Goal: Task Accomplishment & Management: Manage account settings

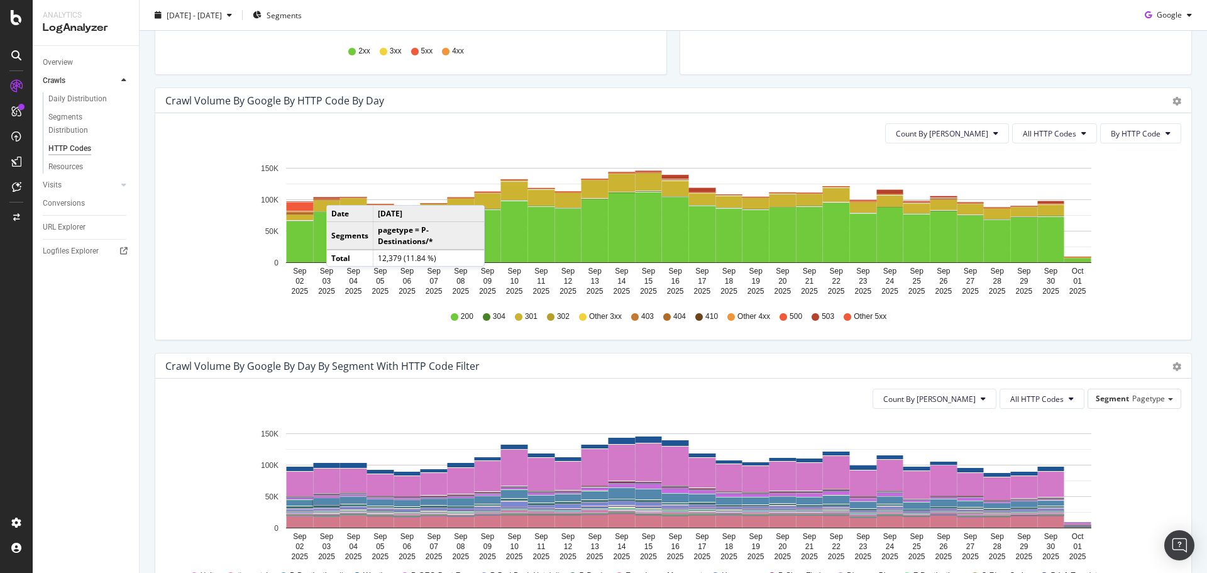
scroll to position [126, 0]
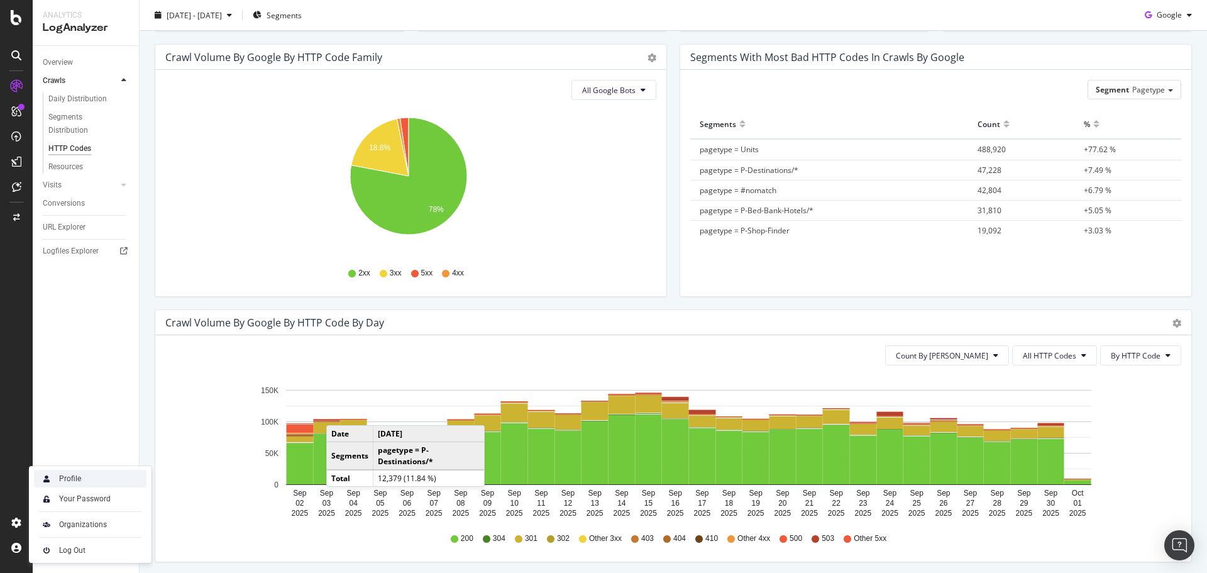
click at [92, 484] on div "Profile" at bounding box center [90, 479] width 113 height 18
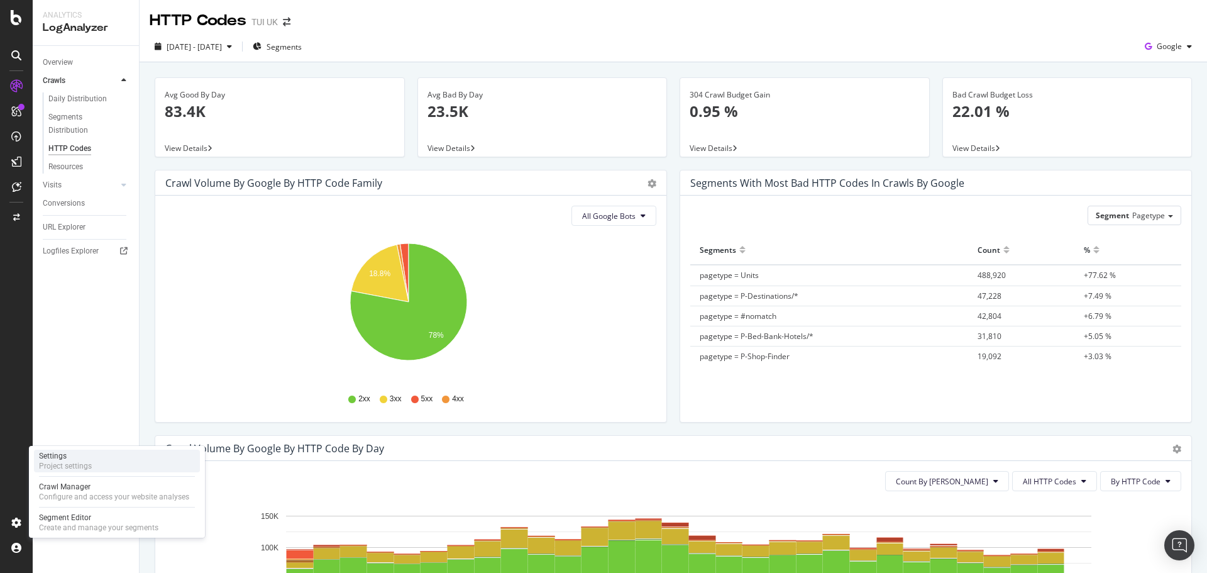
click at [92, 470] on div "Settings Project settings" at bounding box center [117, 460] width 166 height 23
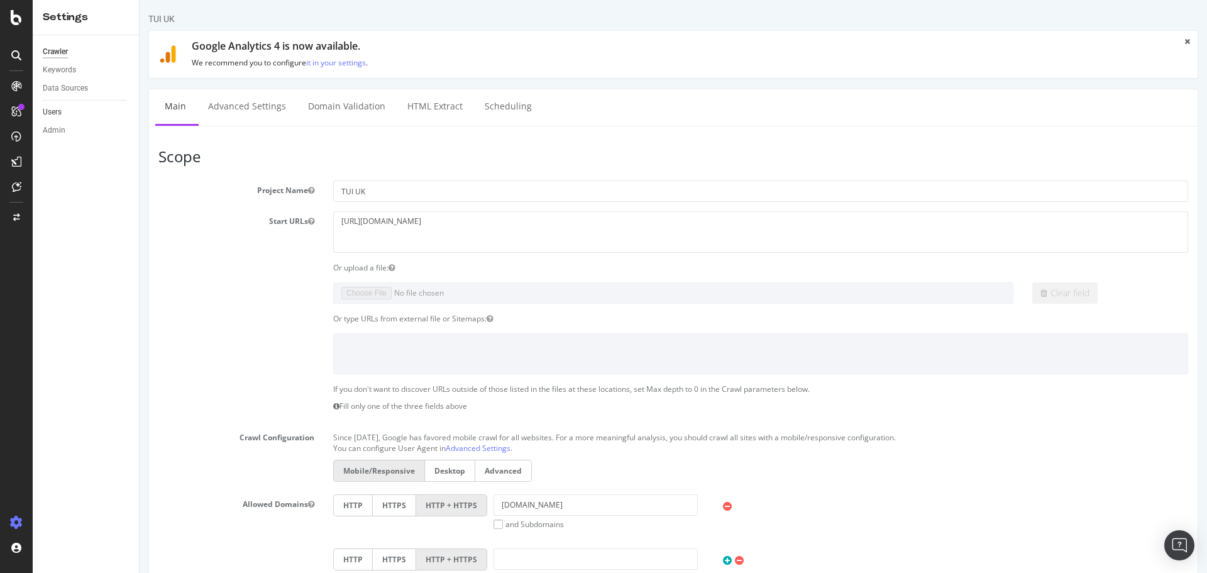
click at [62, 107] on link "Users" at bounding box center [86, 112] width 87 height 13
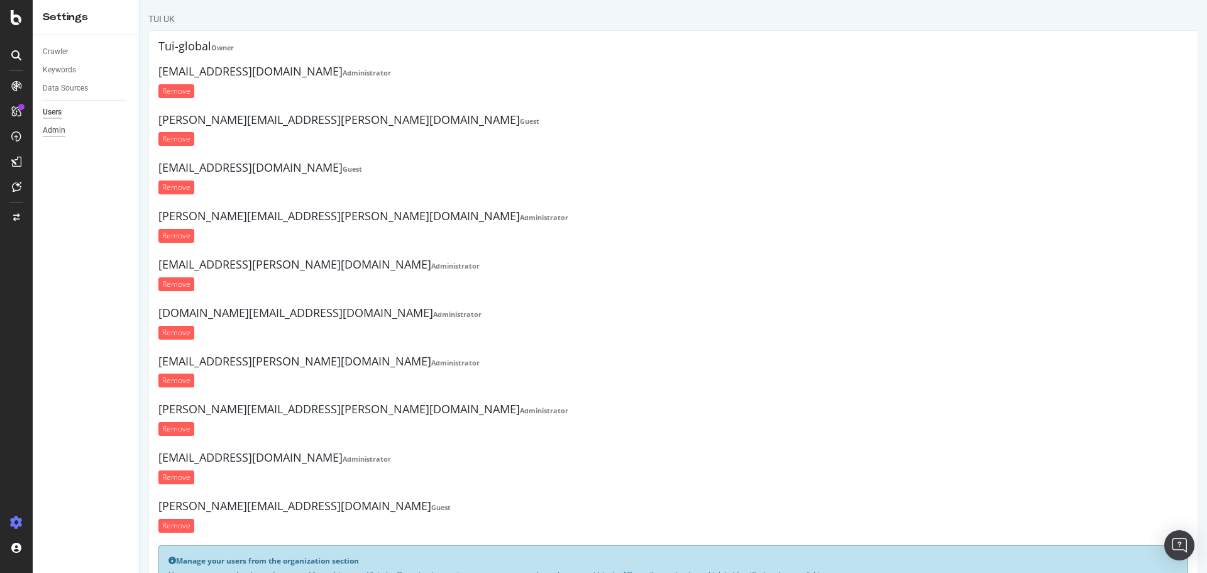
click at [56, 135] on div "Admin" at bounding box center [54, 130] width 23 height 13
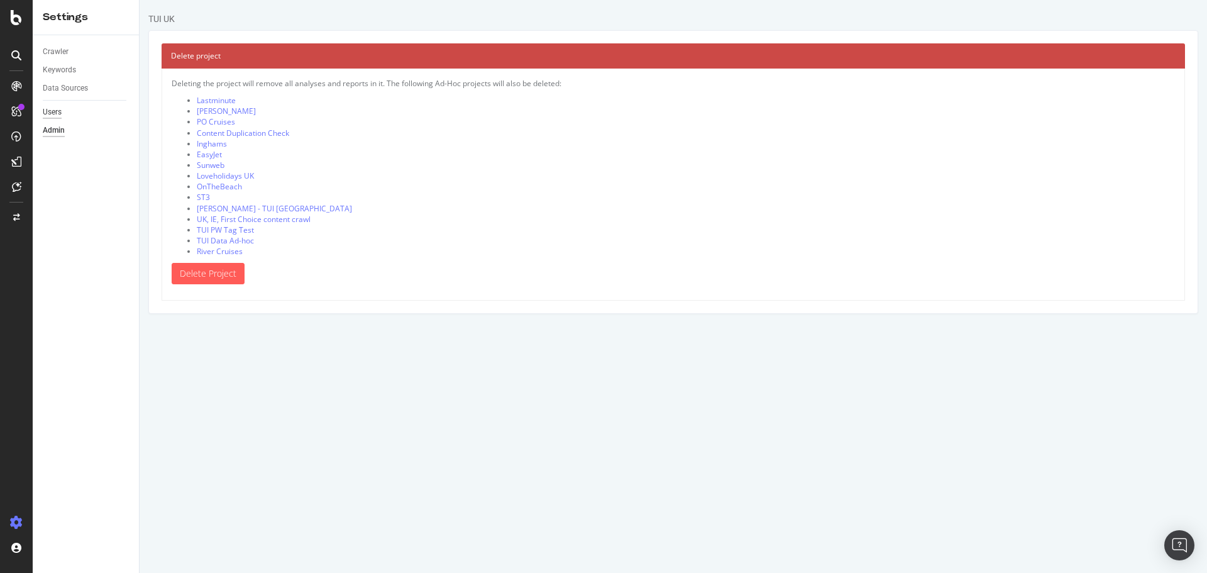
click at [61, 111] on div "Users" at bounding box center [52, 112] width 19 height 13
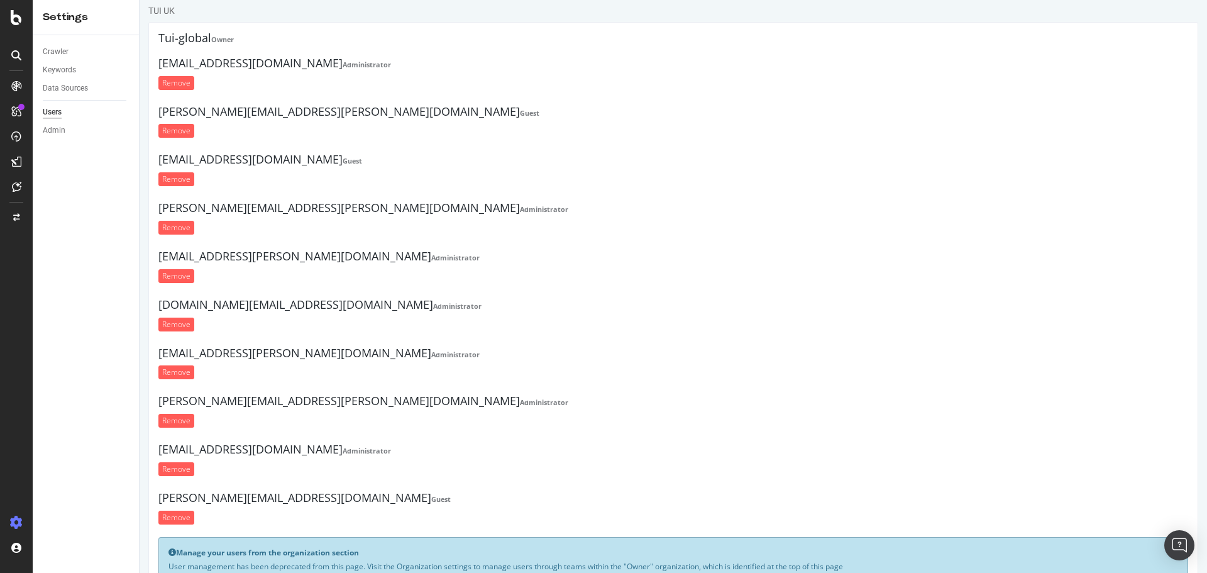
scroll to position [66, 0]
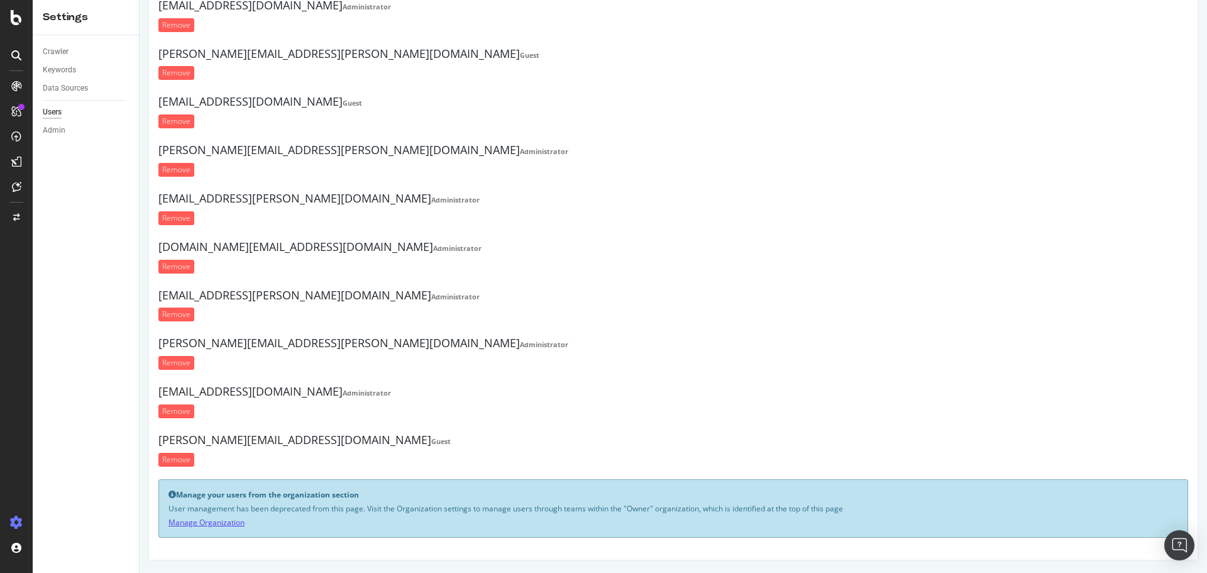
click at [229, 524] on link "Manage Organization" at bounding box center [206, 522] width 76 height 11
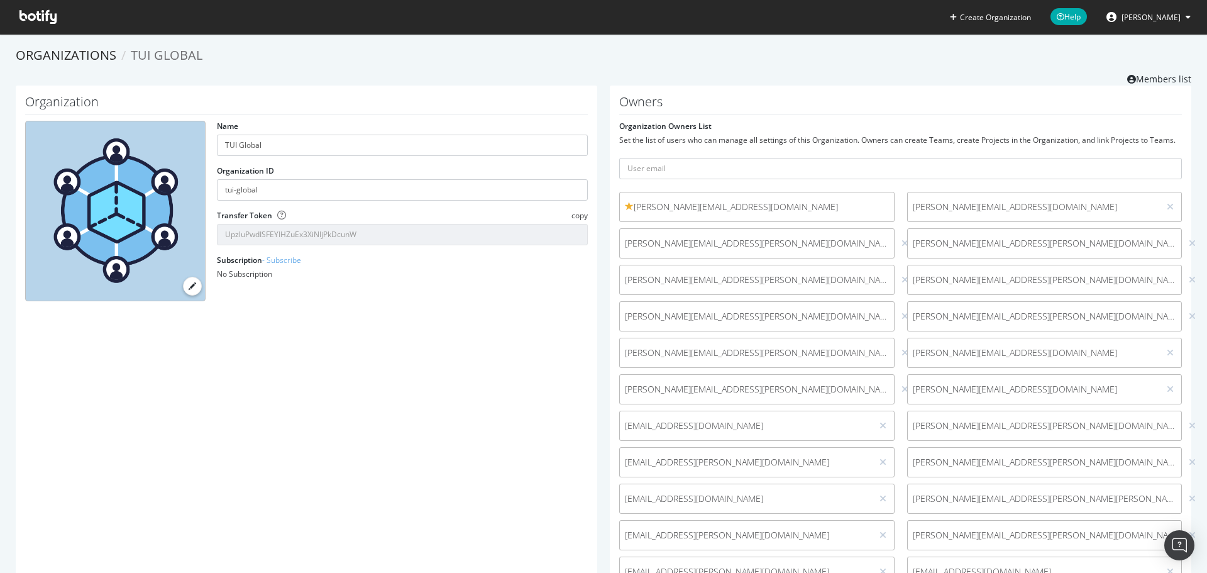
click at [1182, 12] on button "[PERSON_NAME]" at bounding box center [1148, 17] width 104 height 20
click at [353, 294] on div "Name TUI Global Organization ID tui-global Transfer Token copy UpzluPwdISFEYIHZ…" at bounding box center [306, 216] width 575 height 190
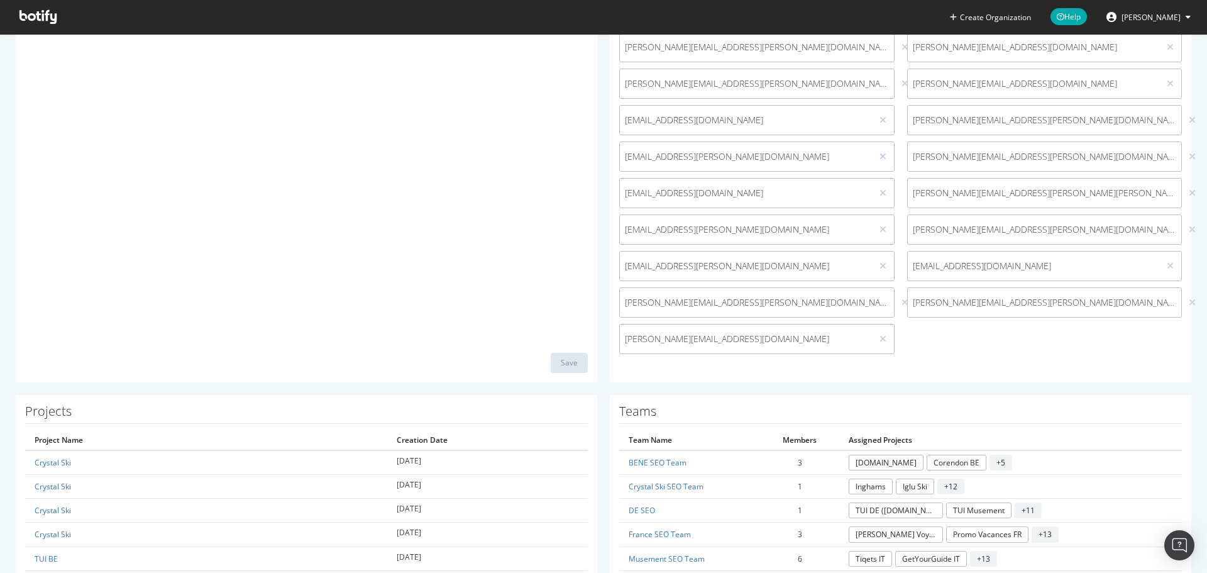
scroll to position [179, 0]
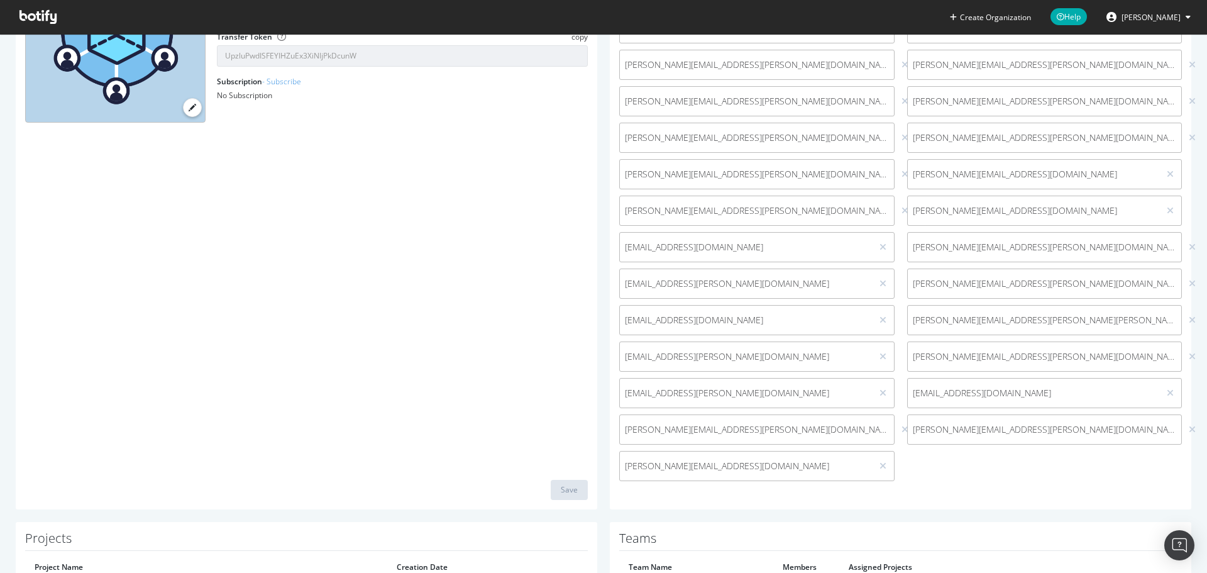
click at [812, 476] on div "[PERSON_NAME][EMAIL_ADDRESS][DOMAIN_NAME]" at bounding box center [756, 466] width 275 height 30
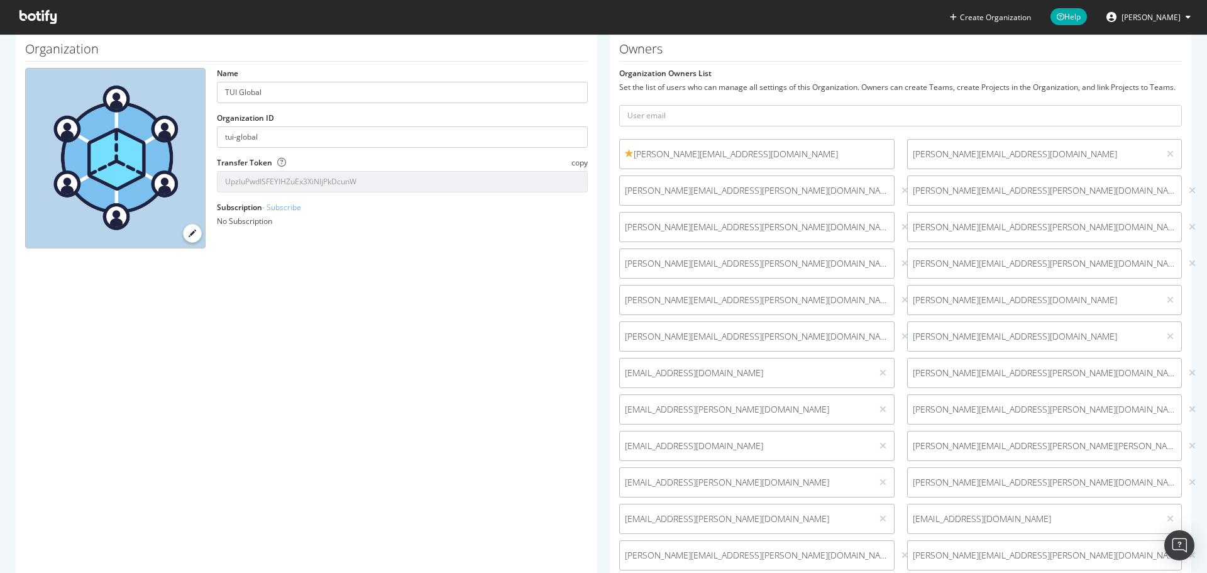
scroll to position [0, 0]
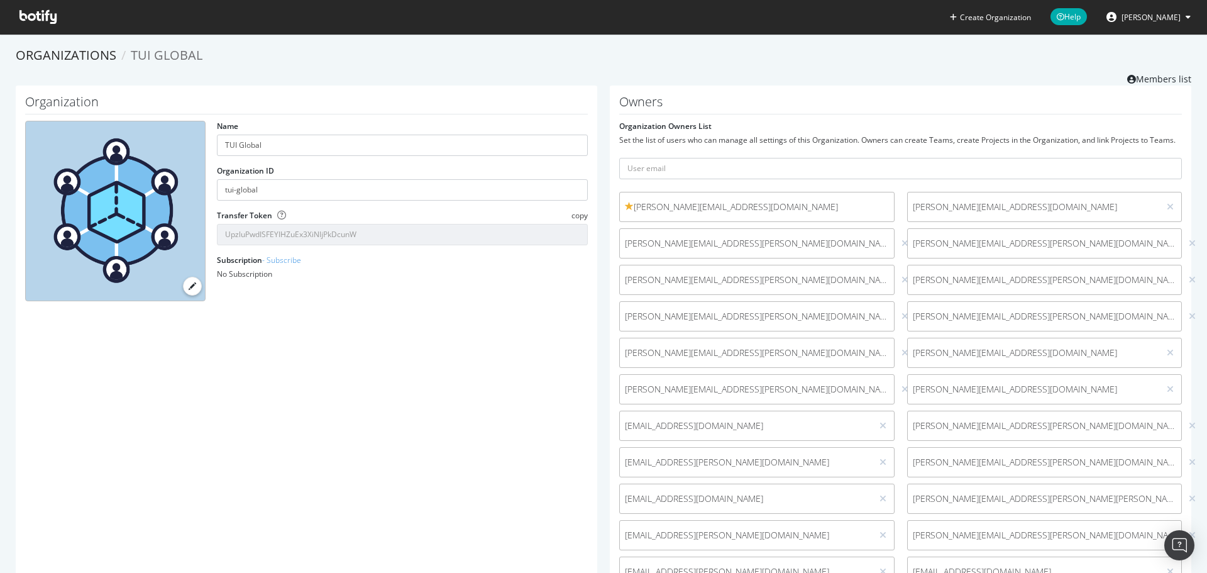
click at [695, 185] on form "Organization Owners List Set the list of users who can manage all settings of t…" at bounding box center [900, 393] width 563 height 545
click at [695, 170] on input "text" at bounding box center [900, 168] width 563 height 21
click at [399, 347] on div "Organization Name TUI Global Organization ID tui-global Transfer Token copy Upz…" at bounding box center [306, 386] width 581 height 602
click at [188, 57] on span "TUI Global" at bounding box center [167, 55] width 72 height 17
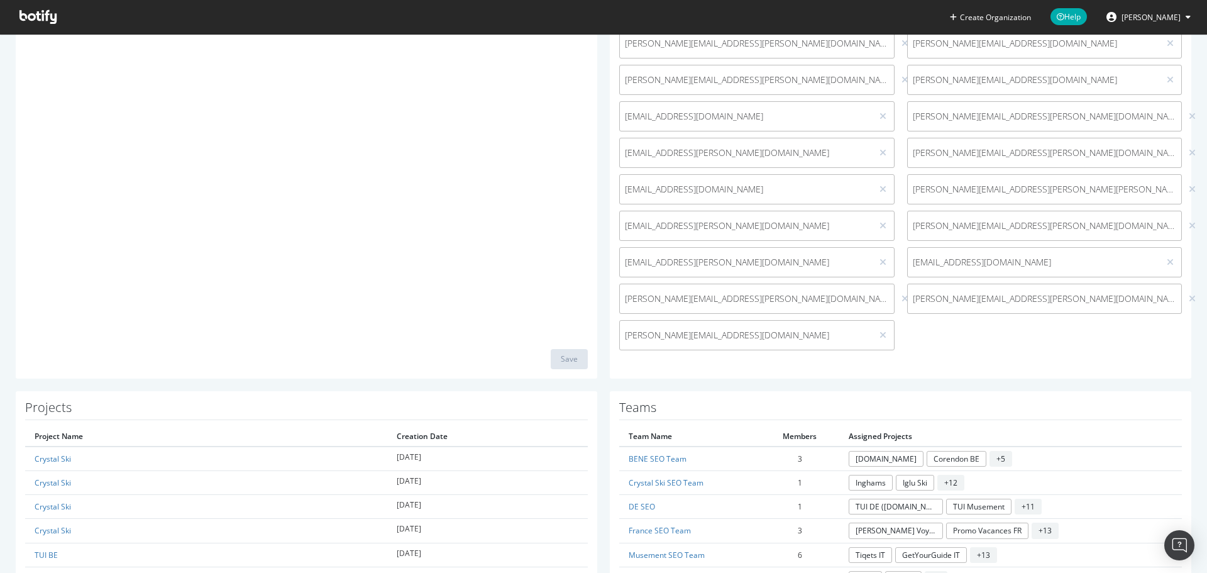
scroll to position [314, 0]
click at [715, 331] on span "[PERSON_NAME][EMAIL_ADDRESS][DOMAIN_NAME]" at bounding box center [746, 330] width 242 height 13
click at [682, 336] on span "[PERSON_NAME][EMAIL_ADDRESS][DOMAIN_NAME]" at bounding box center [746, 330] width 242 height 13
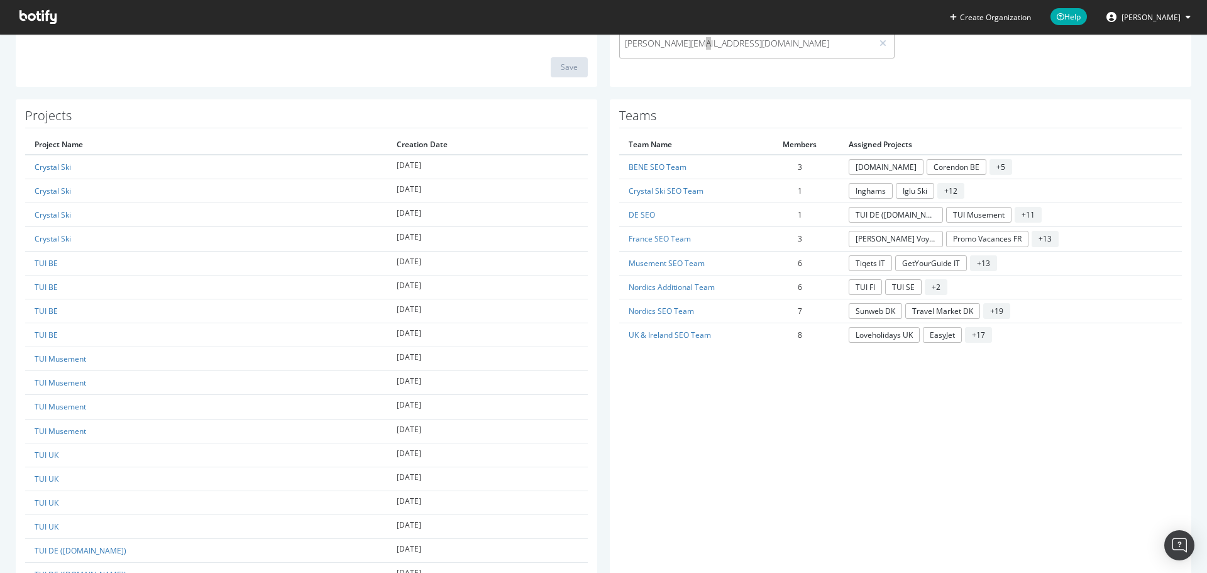
scroll to position [629, 0]
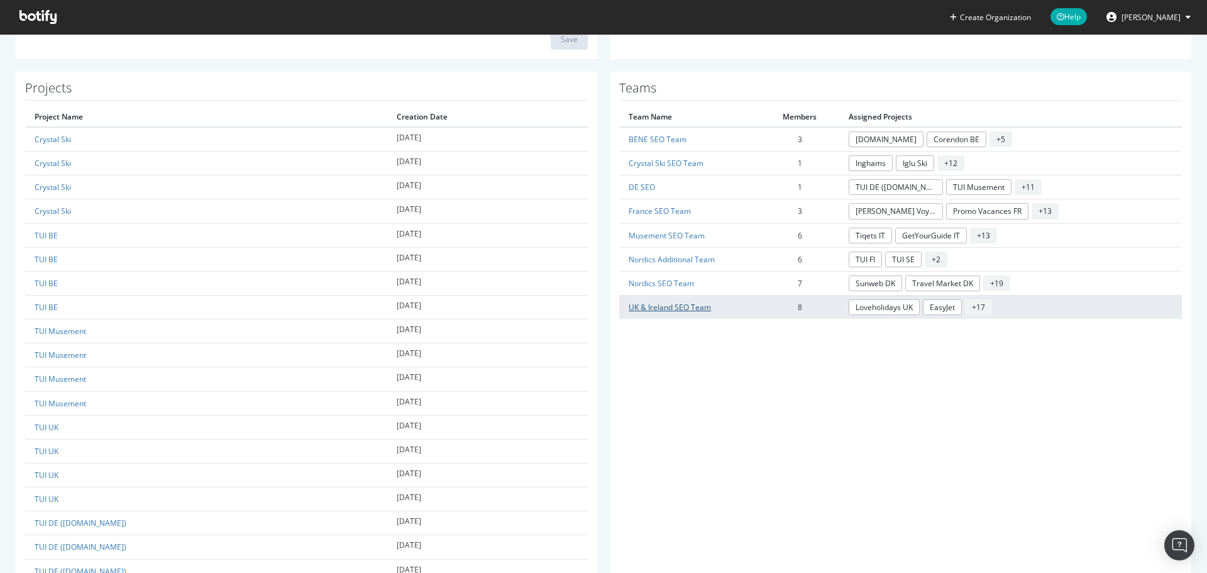
click at [660, 308] on link "UK & Ireland SEO Team" at bounding box center [670, 307] width 82 height 11
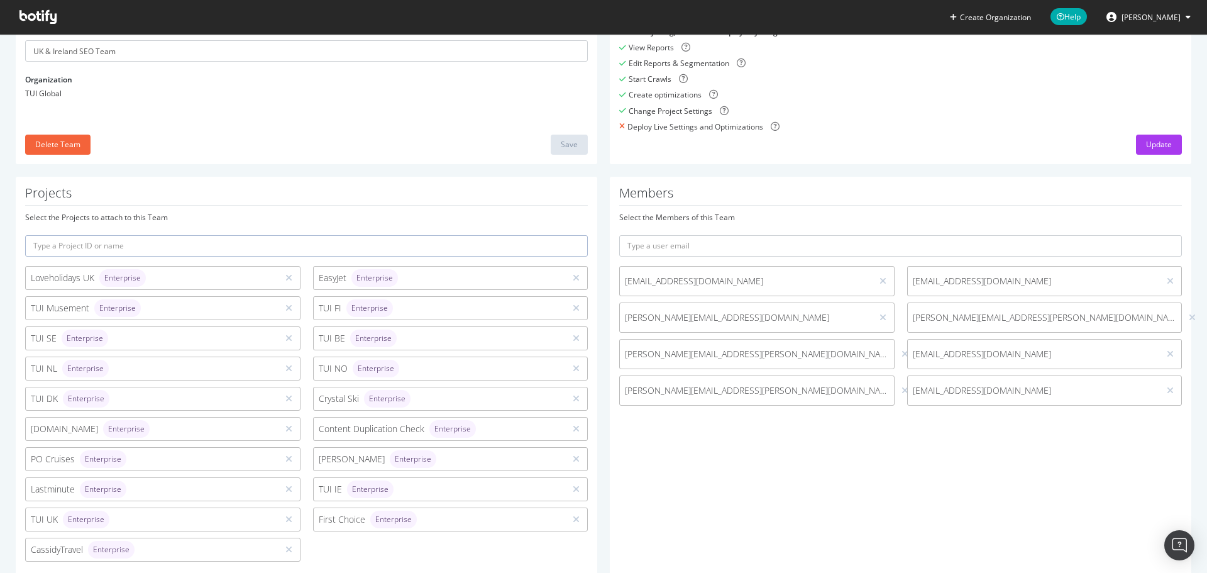
scroll to position [126, 0]
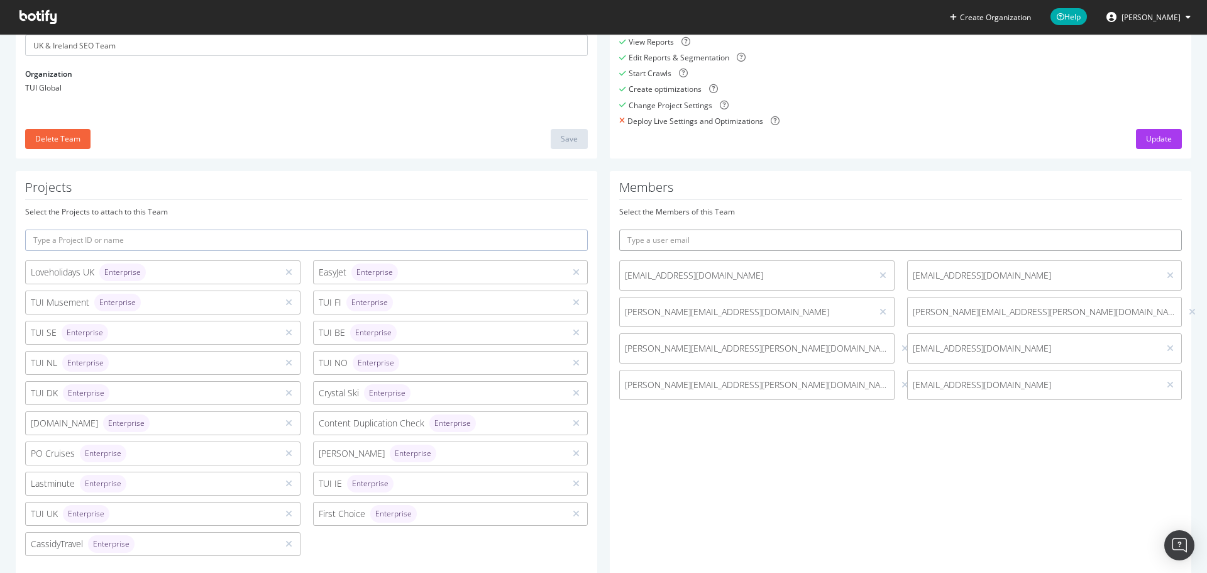
click at [696, 239] on input "text" at bounding box center [900, 239] width 563 height 21
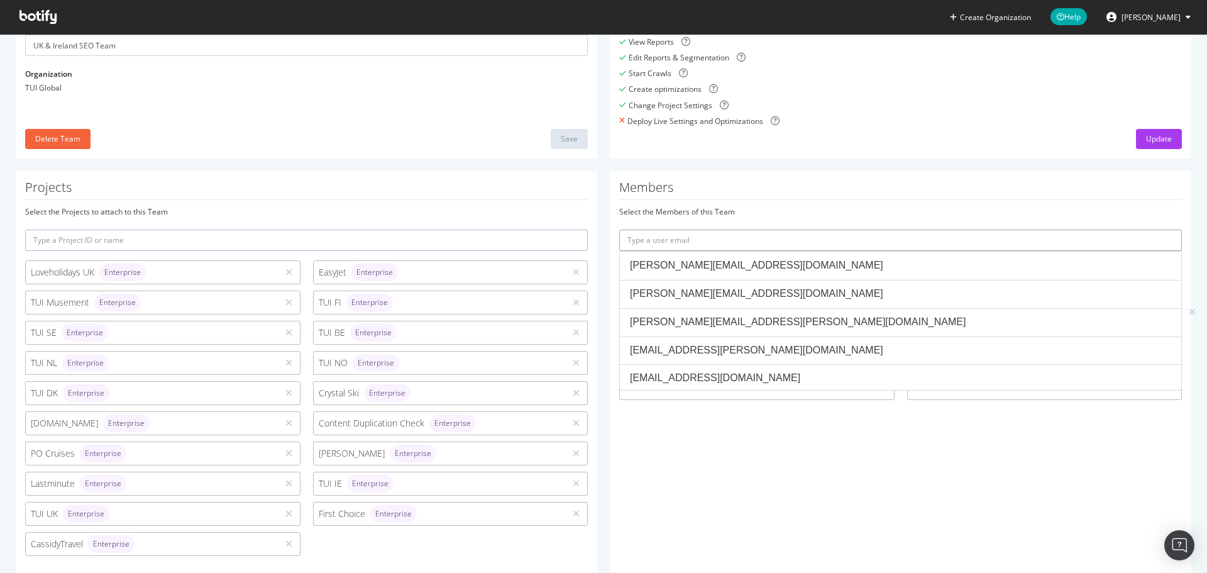
click at [696, 239] on input "text" at bounding box center [900, 239] width 563 height 21
click at [670, 472] on div "Members Select the Members of this Team [PERSON_NAME][EMAIL_ADDRESS][DOMAIN_NAM…" at bounding box center [900, 384] width 581 height 426
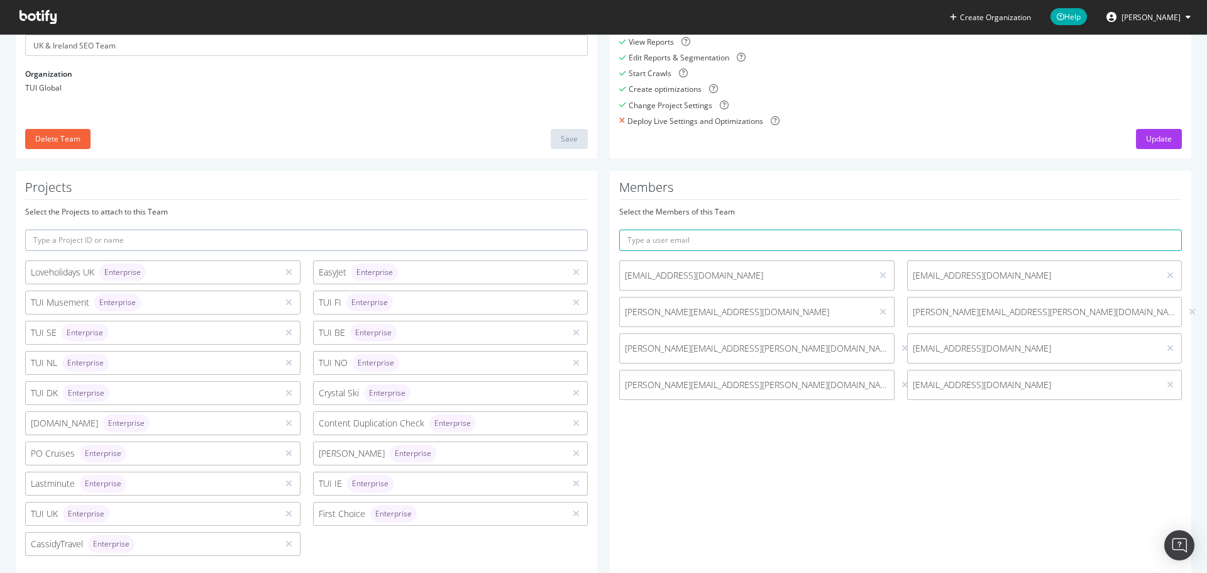
scroll to position [175, 0]
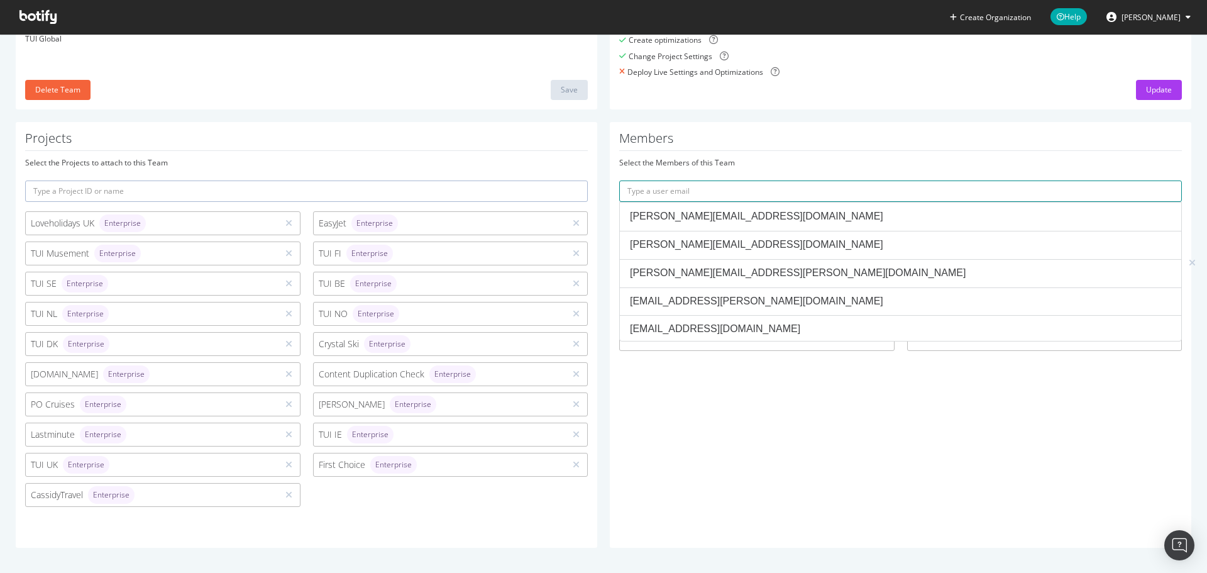
click at [709, 191] on input "text" at bounding box center [900, 190] width 563 height 21
click at [795, 183] on input "text" at bounding box center [900, 190] width 563 height 21
paste input "[PERSON_NAME][EMAIL_ADDRESS][PERSON_NAME][DOMAIN_NAME]"
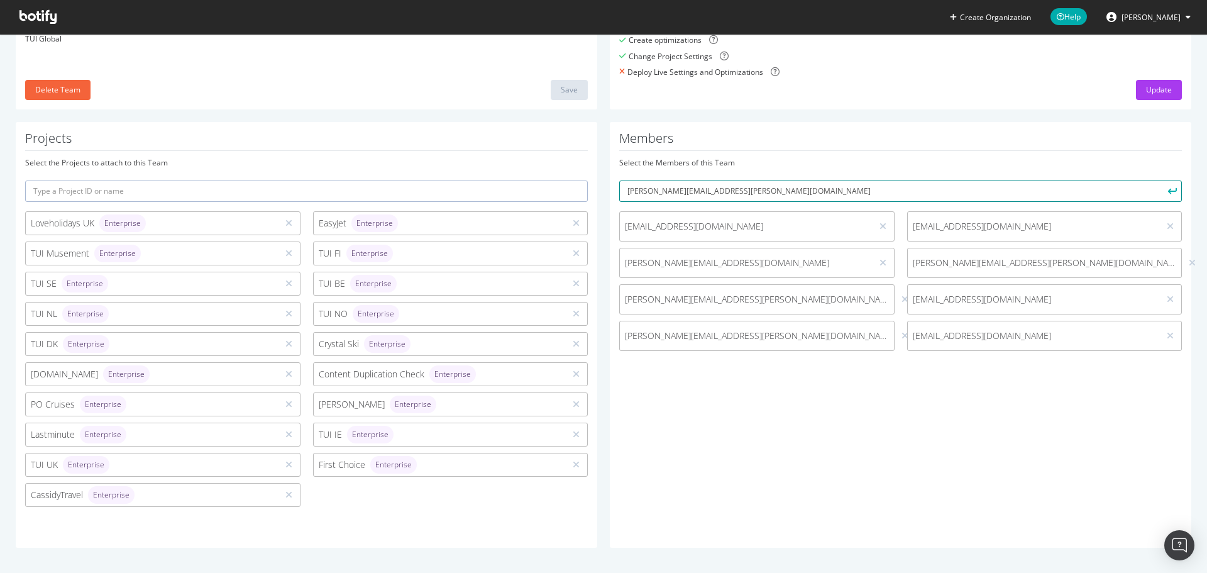
type input "[PERSON_NAME][EMAIL_ADDRESS][PERSON_NAME][DOMAIN_NAME]"
click at [1168, 190] on icon "submit" at bounding box center [1172, 190] width 9 height 7
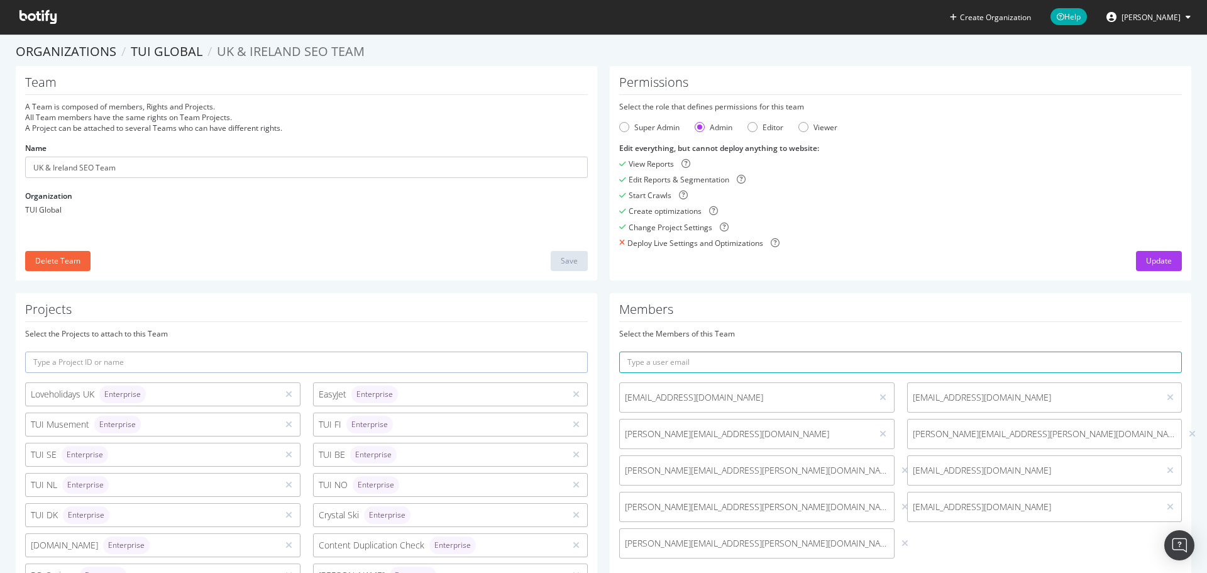
scroll to position [0, 0]
click at [1072, 22] on span "Help" at bounding box center [1068, 16] width 36 height 17
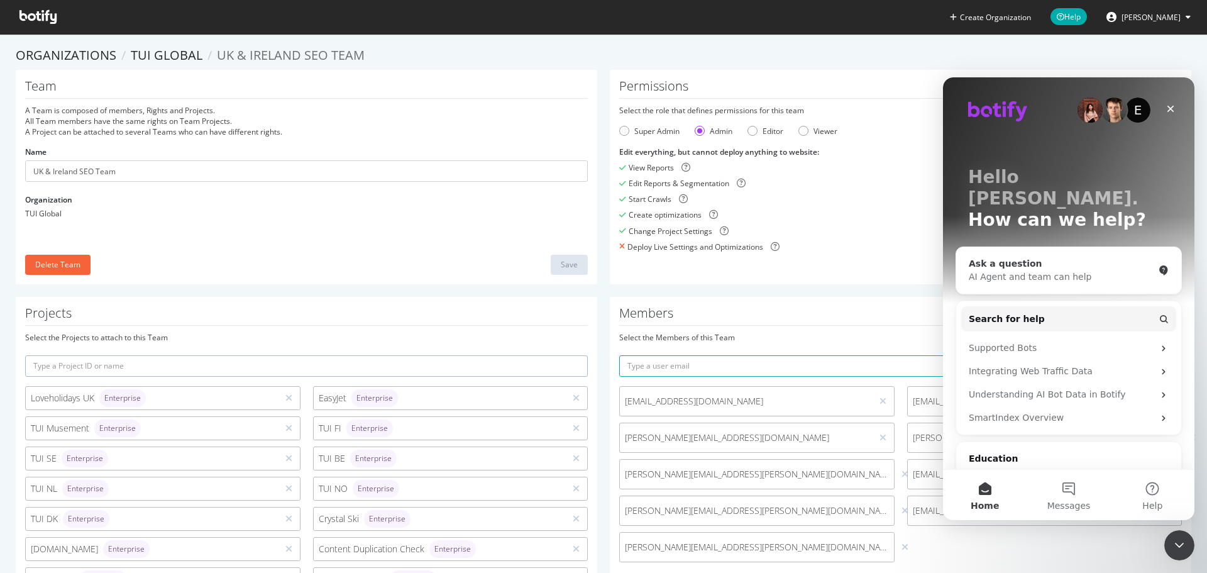
click at [1043, 270] on div "AI Agent and team can help" at bounding box center [1061, 276] width 185 height 13
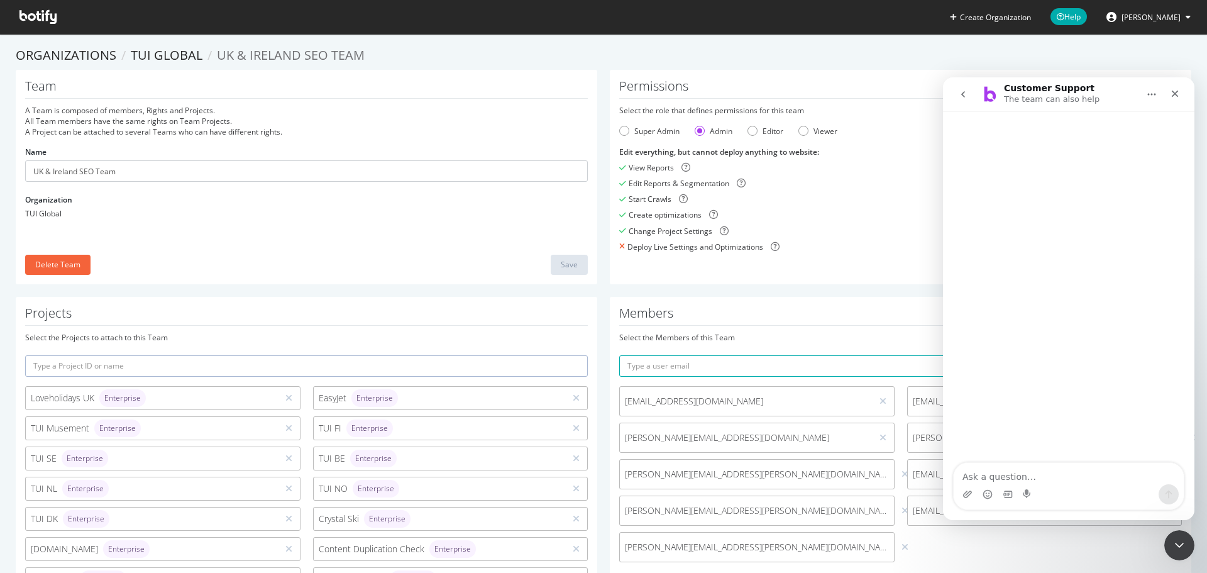
click at [966, 102] on button "go back" at bounding box center [963, 94] width 24 height 24
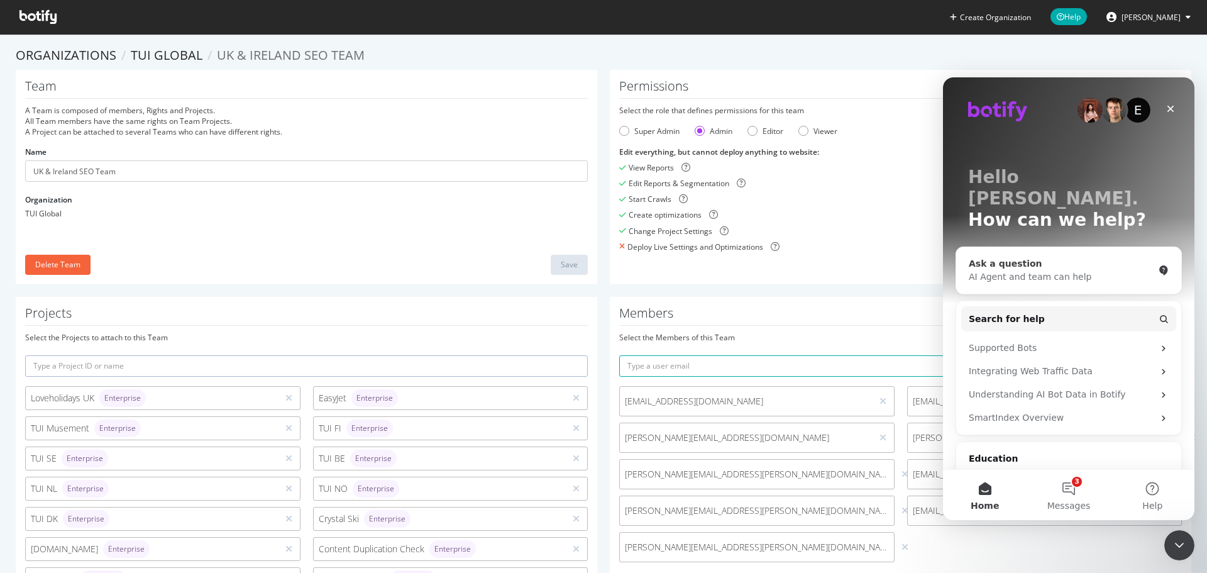
click at [1094, 270] on div "AI Agent and team can help" at bounding box center [1061, 276] width 185 height 13
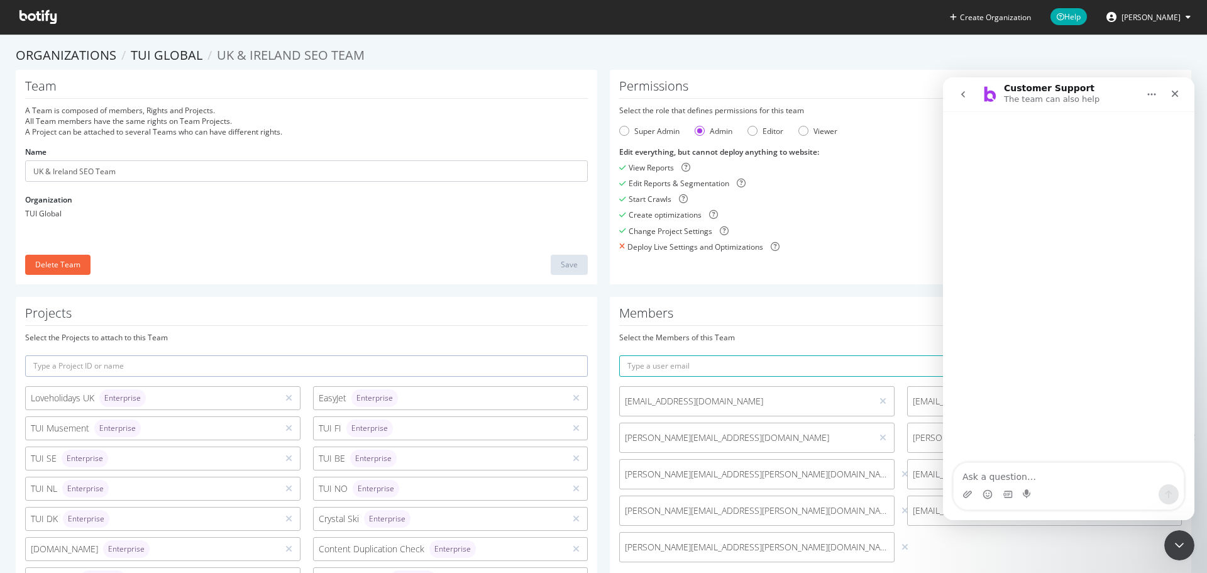
click at [965, 94] on icon "go back" at bounding box center [963, 94] width 10 height 10
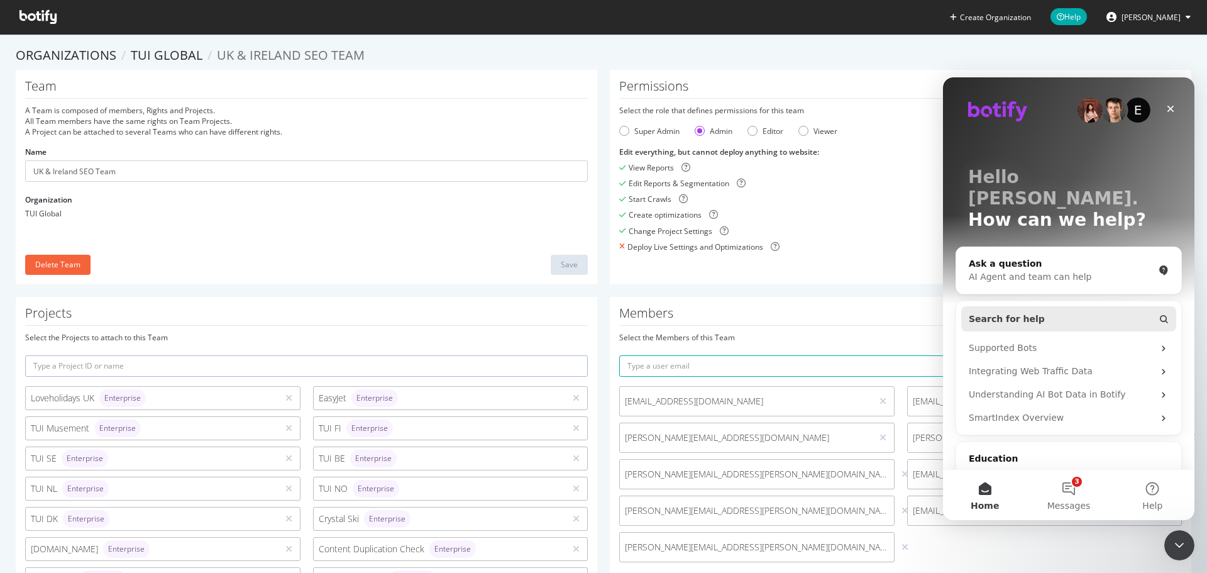
click at [1041, 306] on button "Search for help" at bounding box center [1068, 318] width 215 height 25
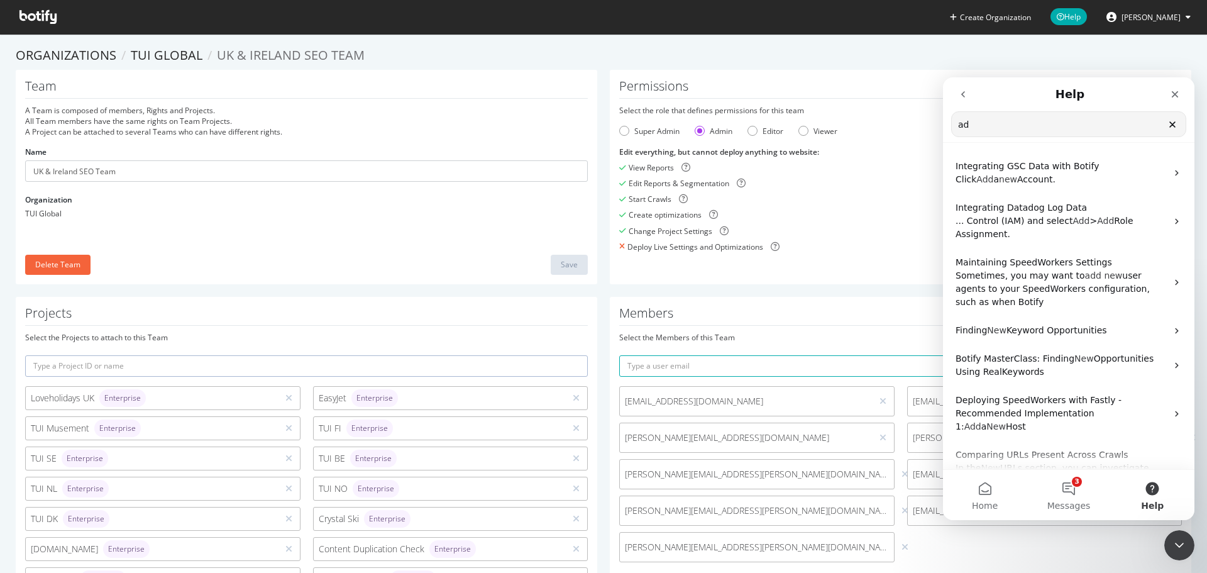
type input "a"
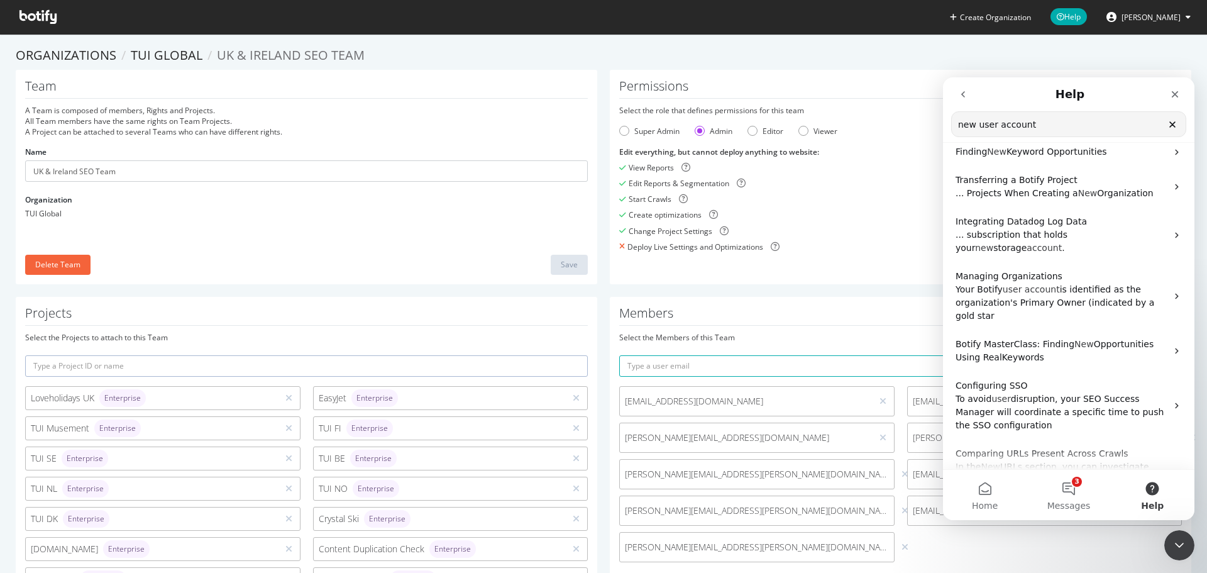
scroll to position [138, 0]
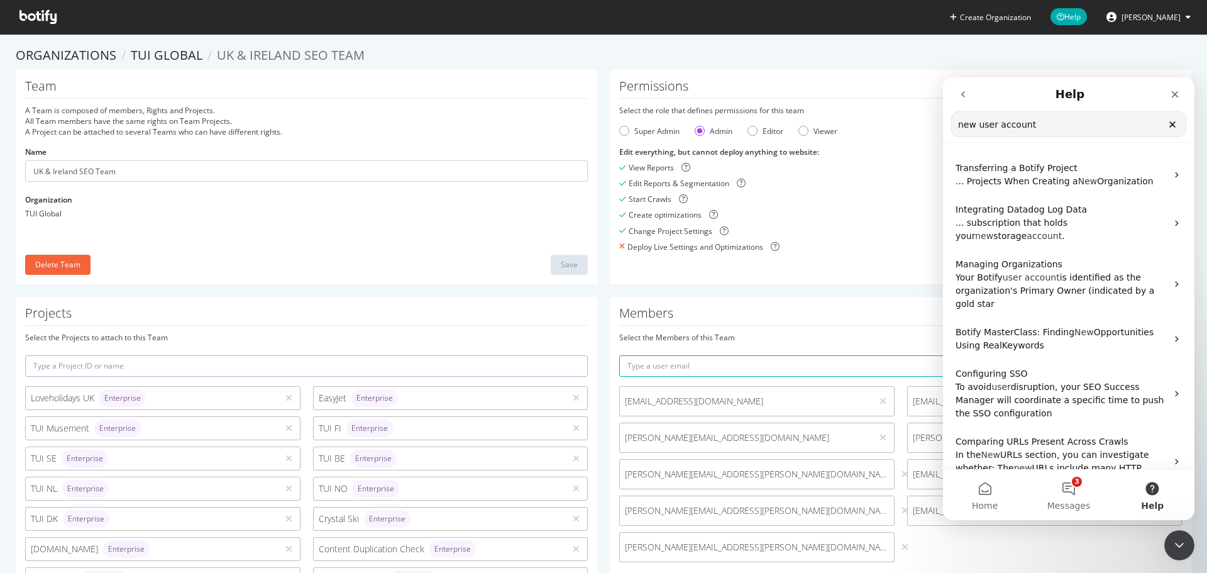
type input "new user account"
